Goal: Task Accomplishment & Management: Manage account settings

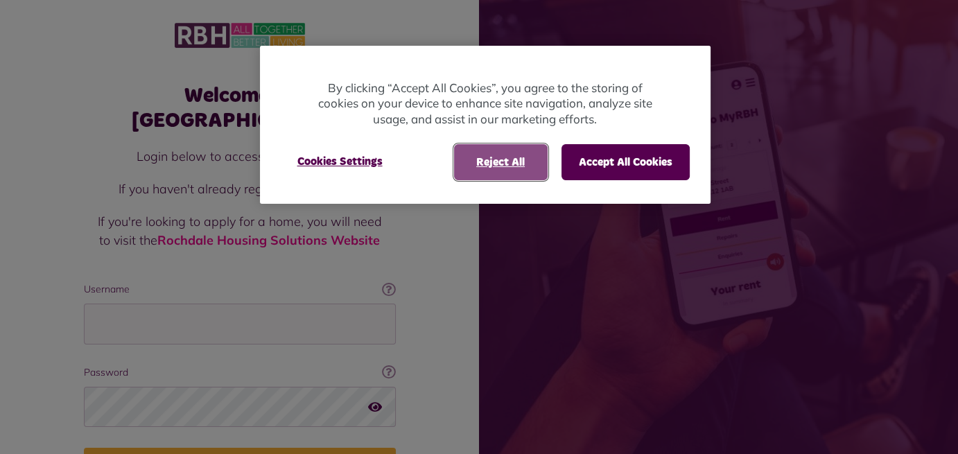
click at [489, 160] on button "Reject All" at bounding box center [501, 162] width 94 height 36
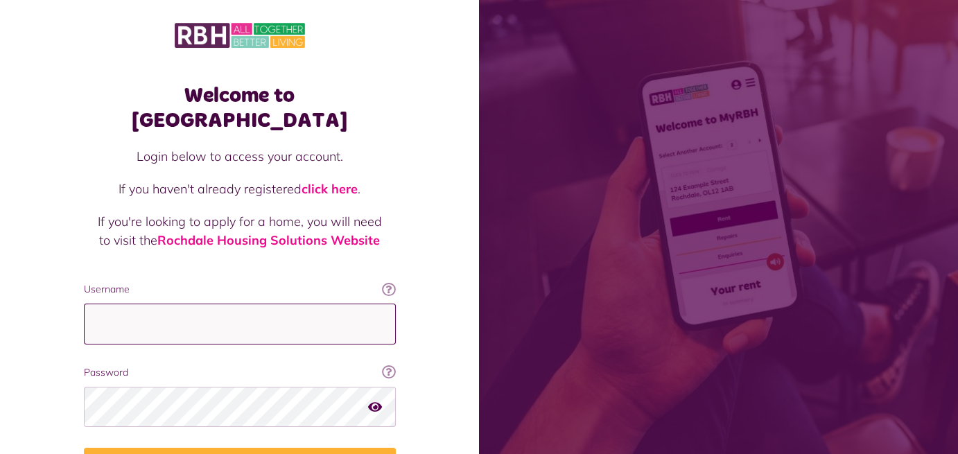
click at [129, 304] on input "Username" at bounding box center [240, 324] width 312 height 41
type input "**********"
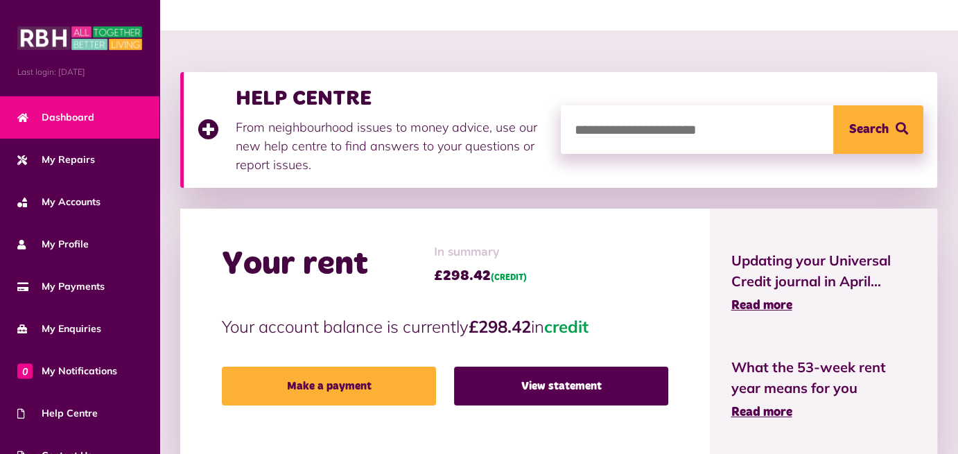
scroll to position [139, 0]
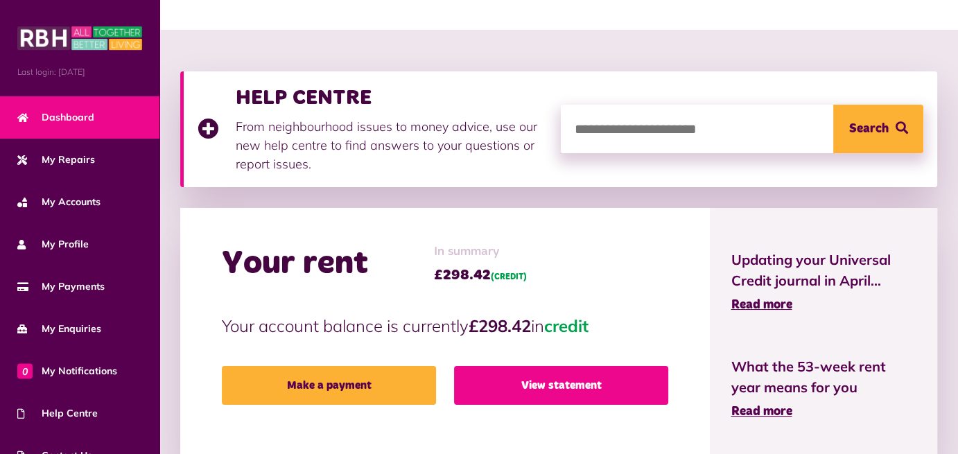
click at [517, 382] on link "View statement" at bounding box center [561, 385] width 214 height 39
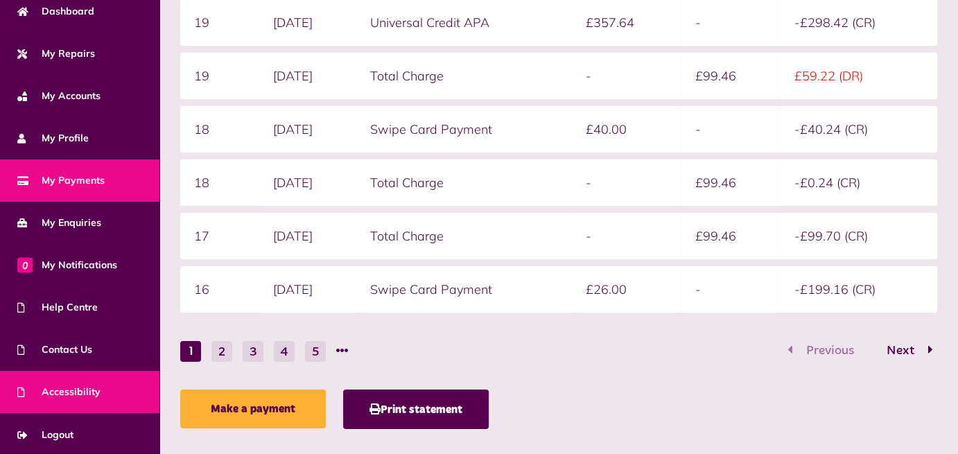
scroll to position [352, 0]
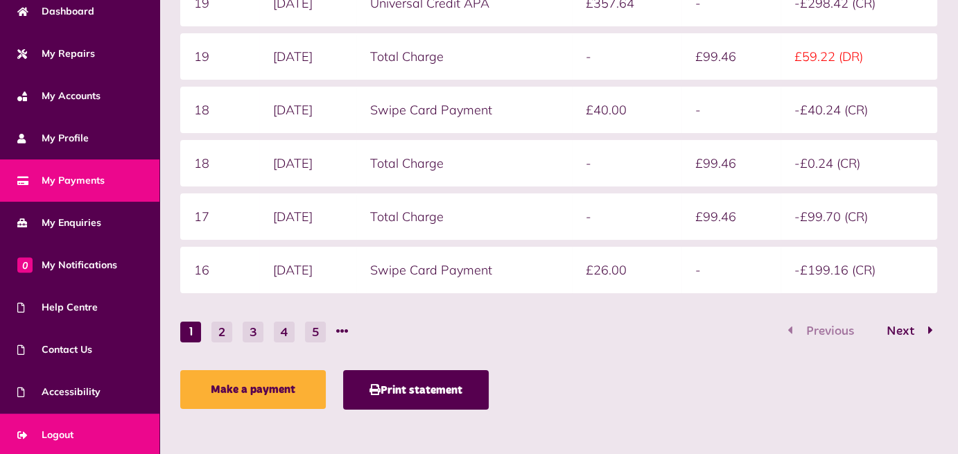
click at [58, 433] on span "Logout" at bounding box center [45, 435] width 56 height 15
